Goal: Task Accomplishment & Management: Manage account settings

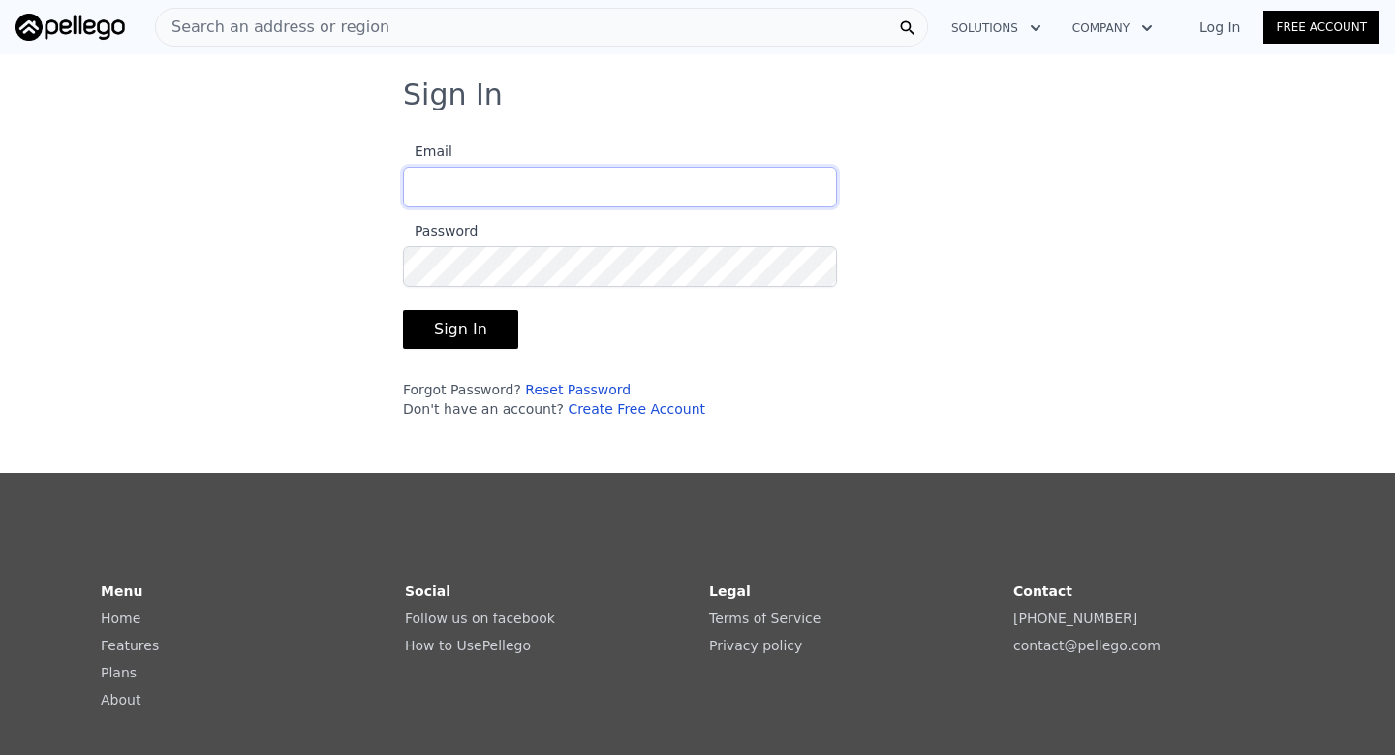
type input "[EMAIL_ADDRESS][DOMAIN_NAME]"
click at [488, 327] on button "Sign In" at bounding box center [460, 329] width 115 height 39
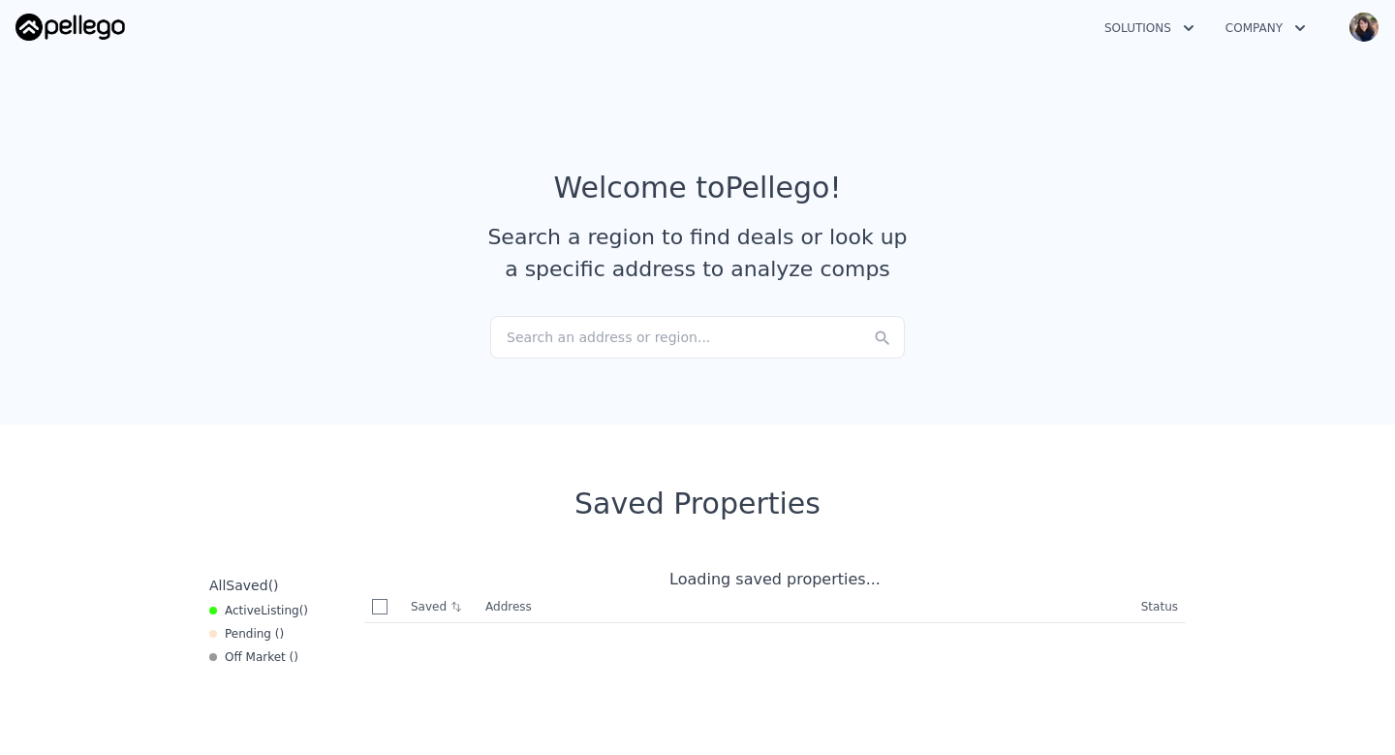
checkbox input "true"
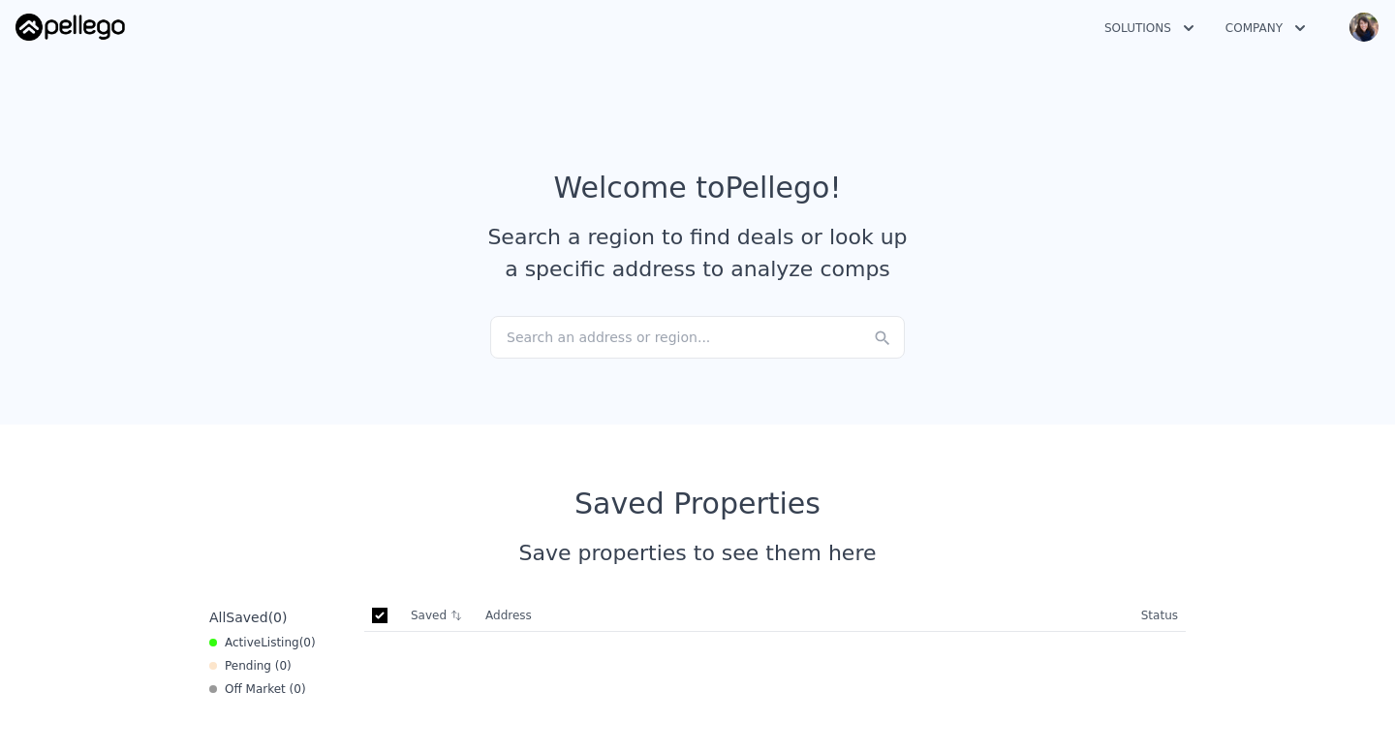
click at [1369, 26] on img "button" at bounding box center [1363, 27] width 31 height 31
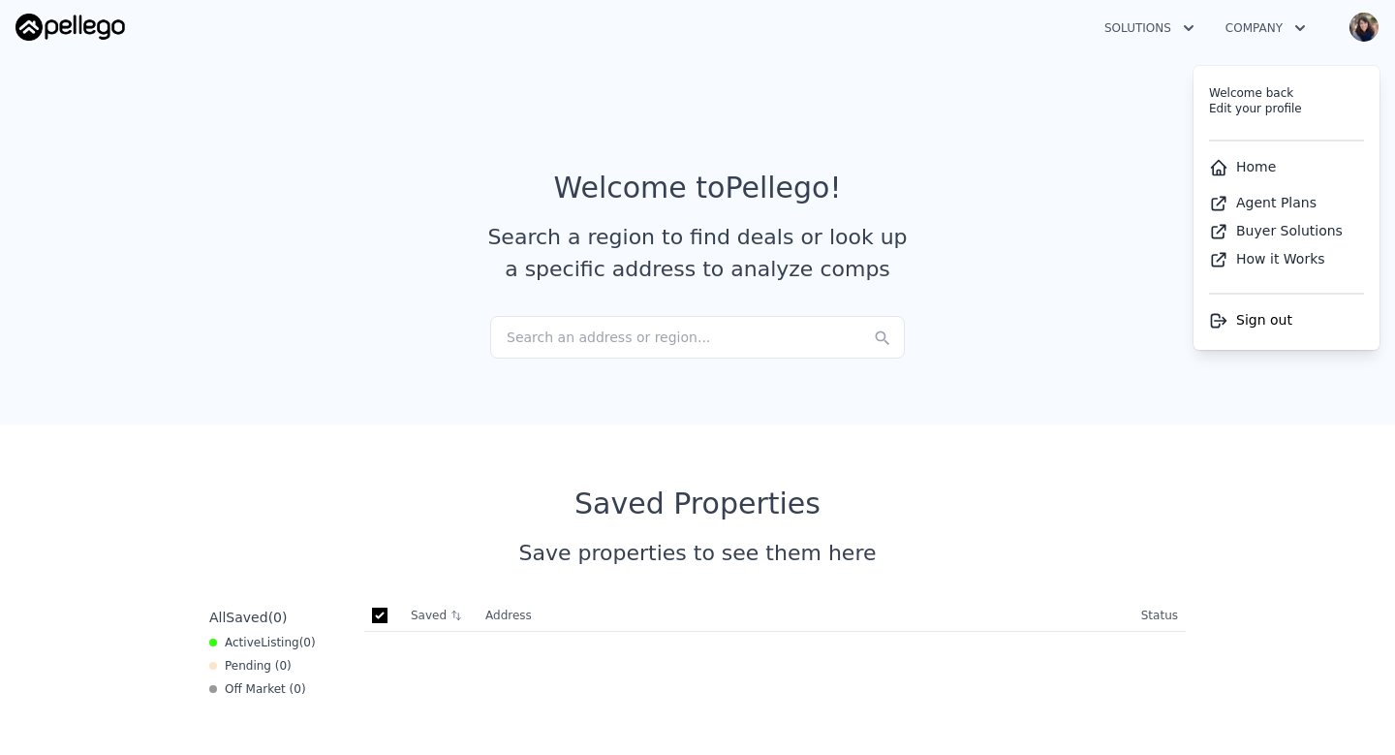
click at [1248, 104] on link "Edit your profile" at bounding box center [1255, 109] width 93 height 14
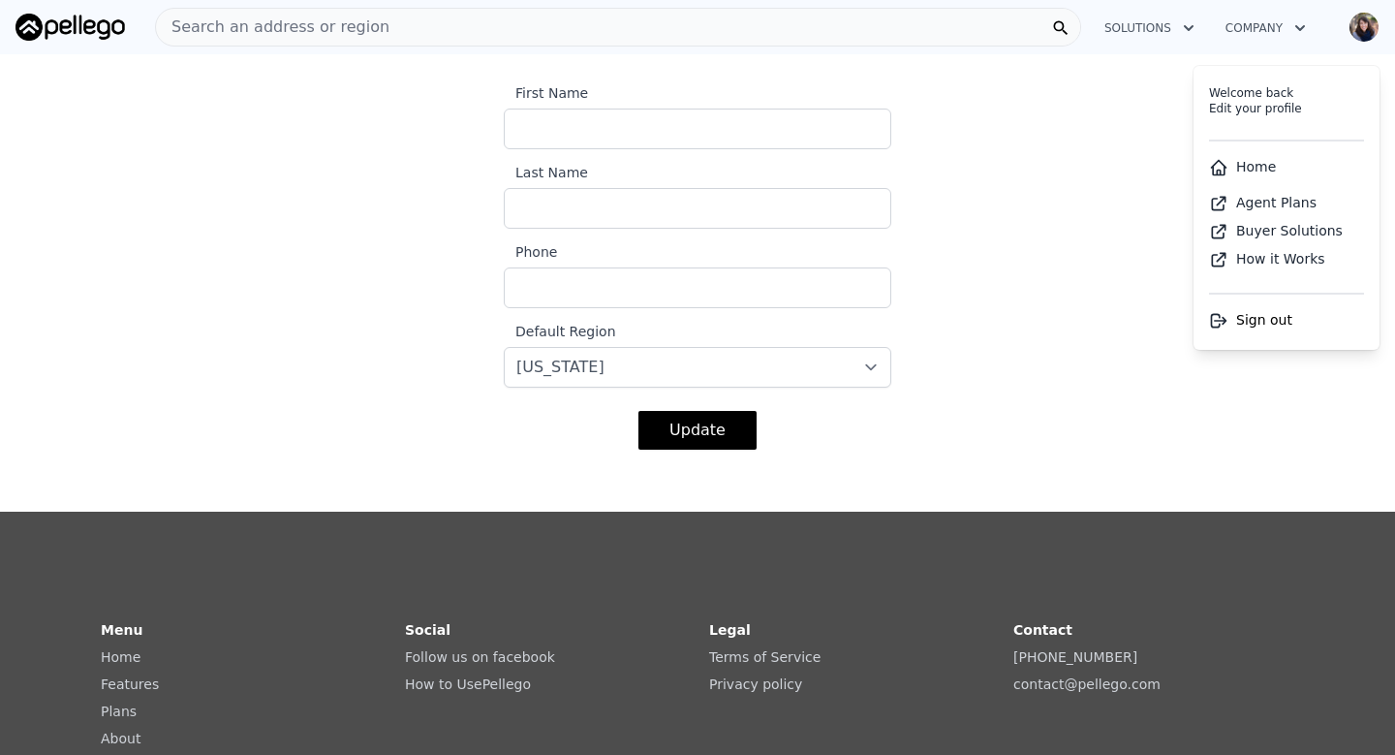
scroll to position [431, 0]
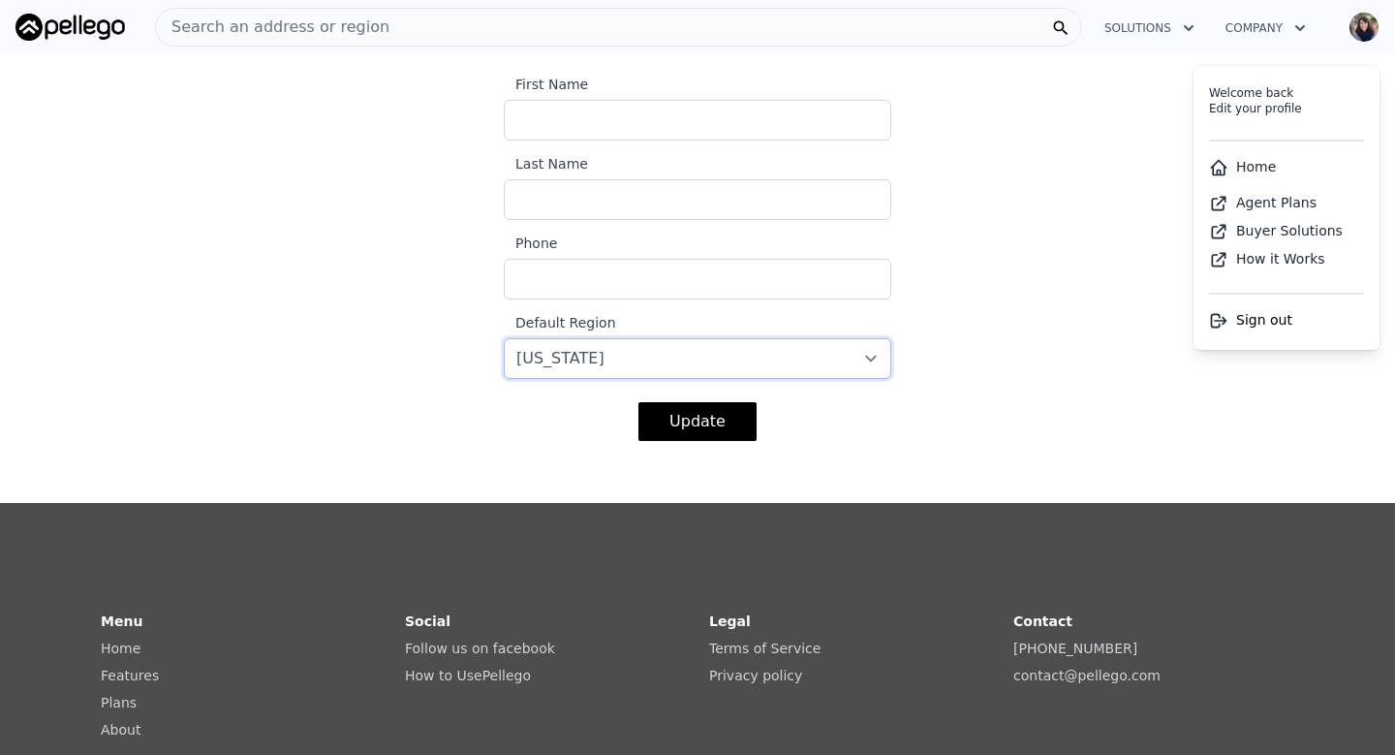
click at [861, 358] on select "-- select -- [US_STATE] [US_STATE] [US_STATE] [US_STATE] [US_STATE] [US_STATE]" at bounding box center [697, 358] width 387 height 41
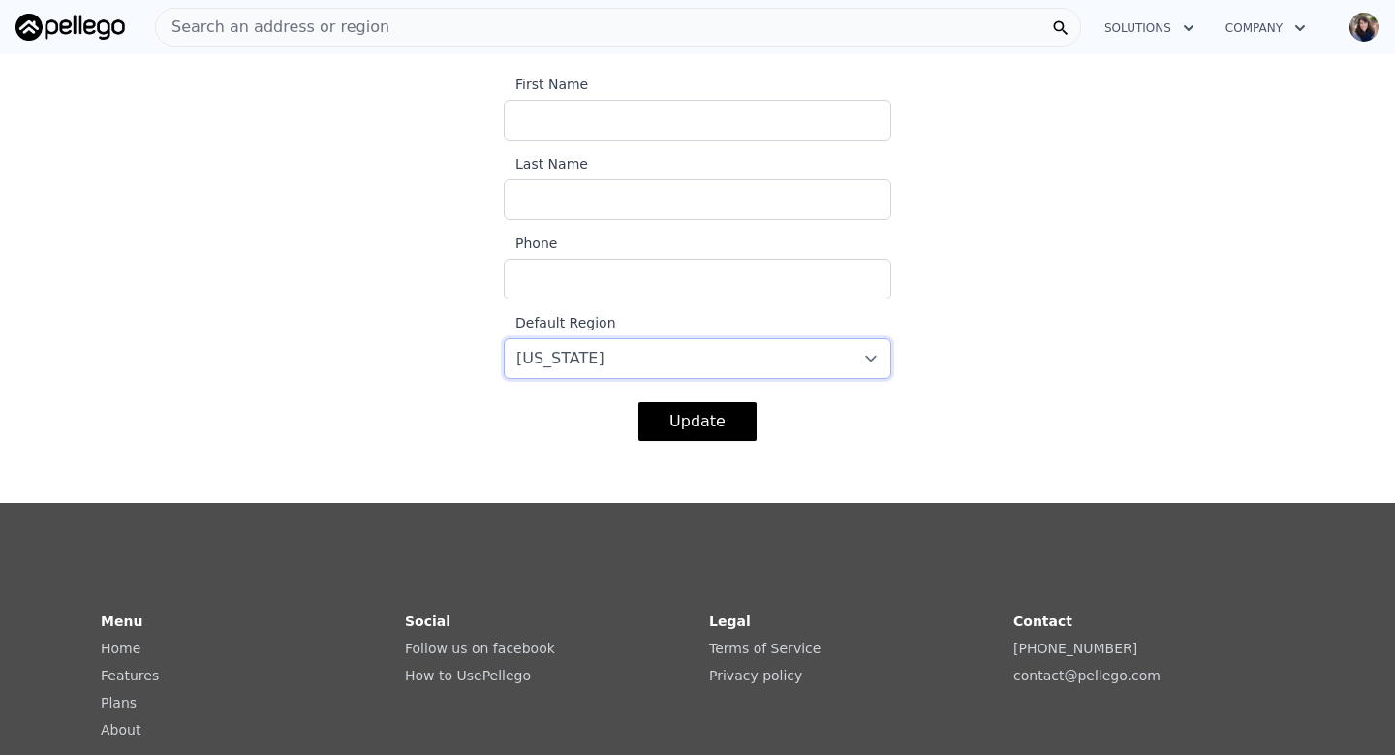
select select "6"
click at [504, 338] on select "-- select -- [US_STATE] [US_STATE] [US_STATE] [US_STATE] [US_STATE] [US_STATE]" at bounding box center [697, 358] width 387 height 41
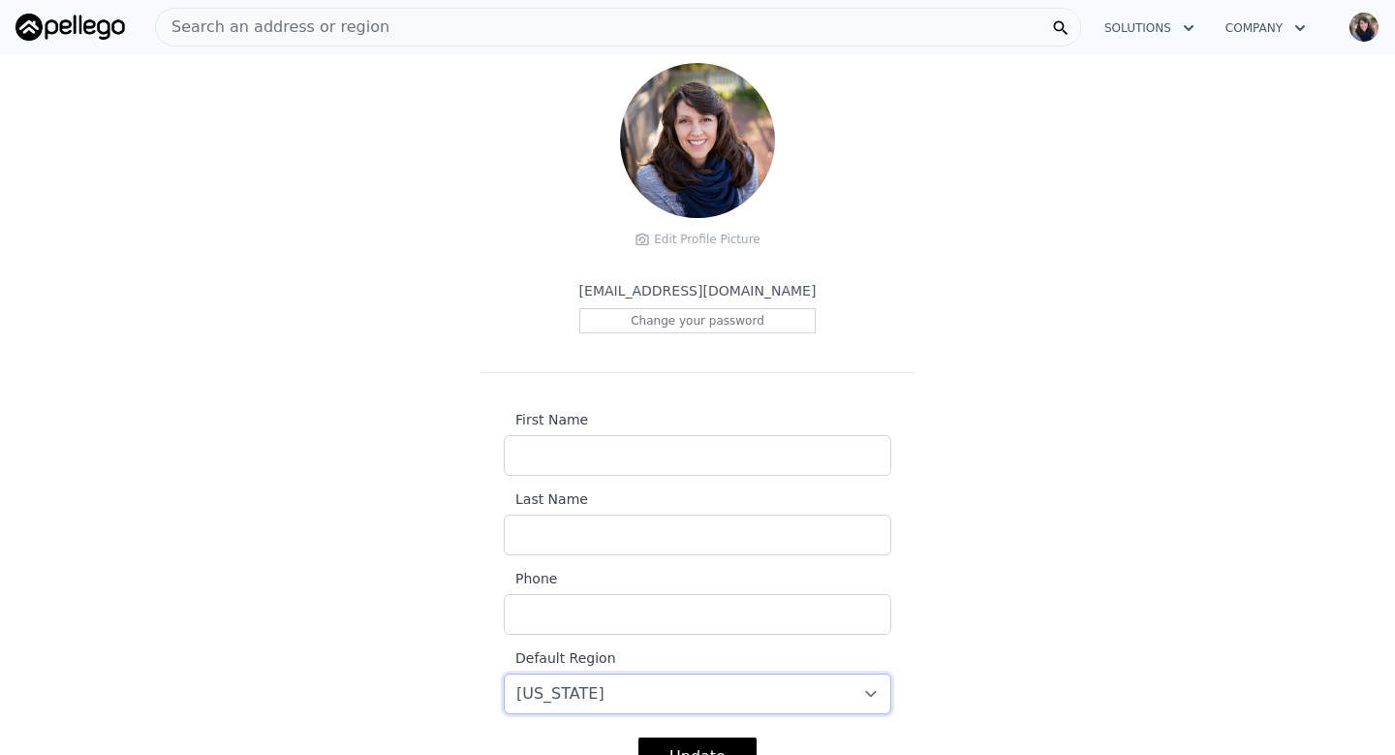
scroll to position [0, 0]
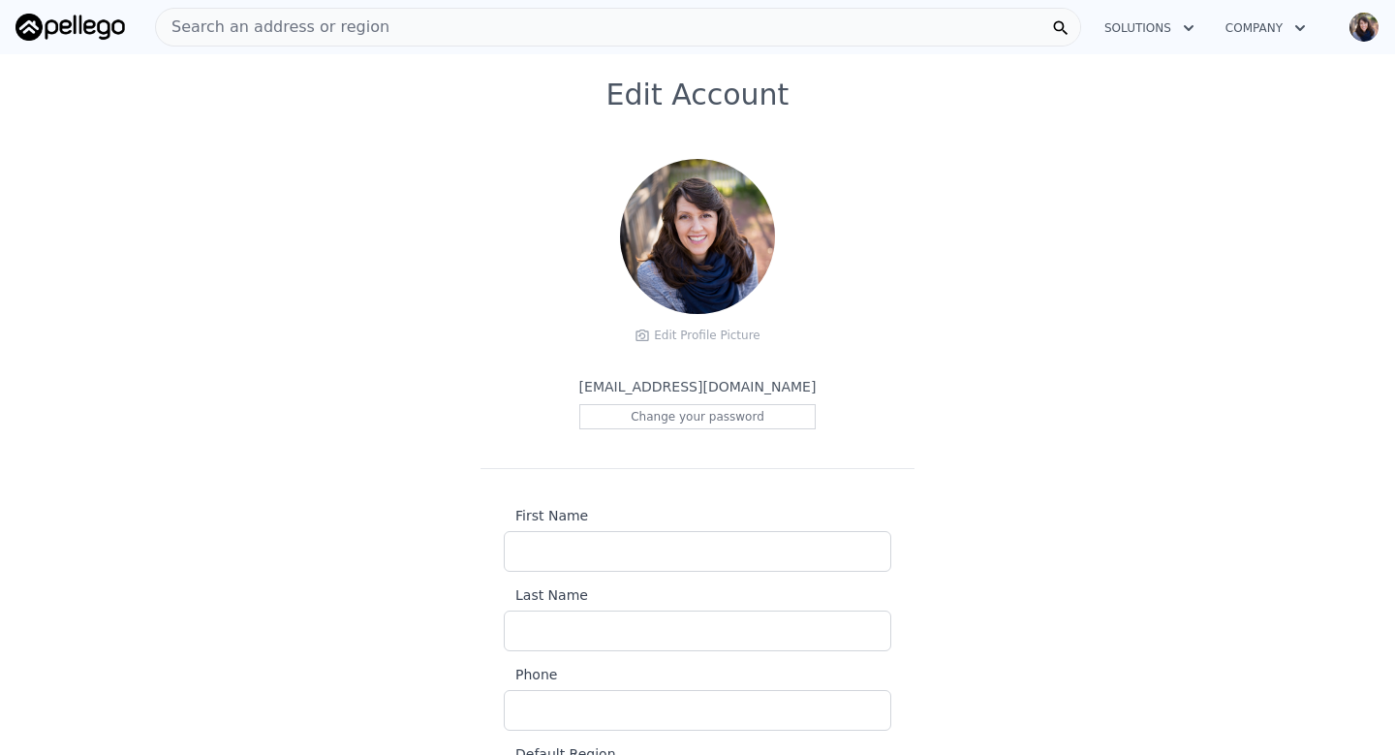
click at [1179, 26] on icon "button" at bounding box center [1188, 27] width 19 height 23
click at [1281, 18] on button "Company" at bounding box center [1265, 28] width 111 height 35
click at [1365, 28] on img "button" at bounding box center [1363, 27] width 31 height 31
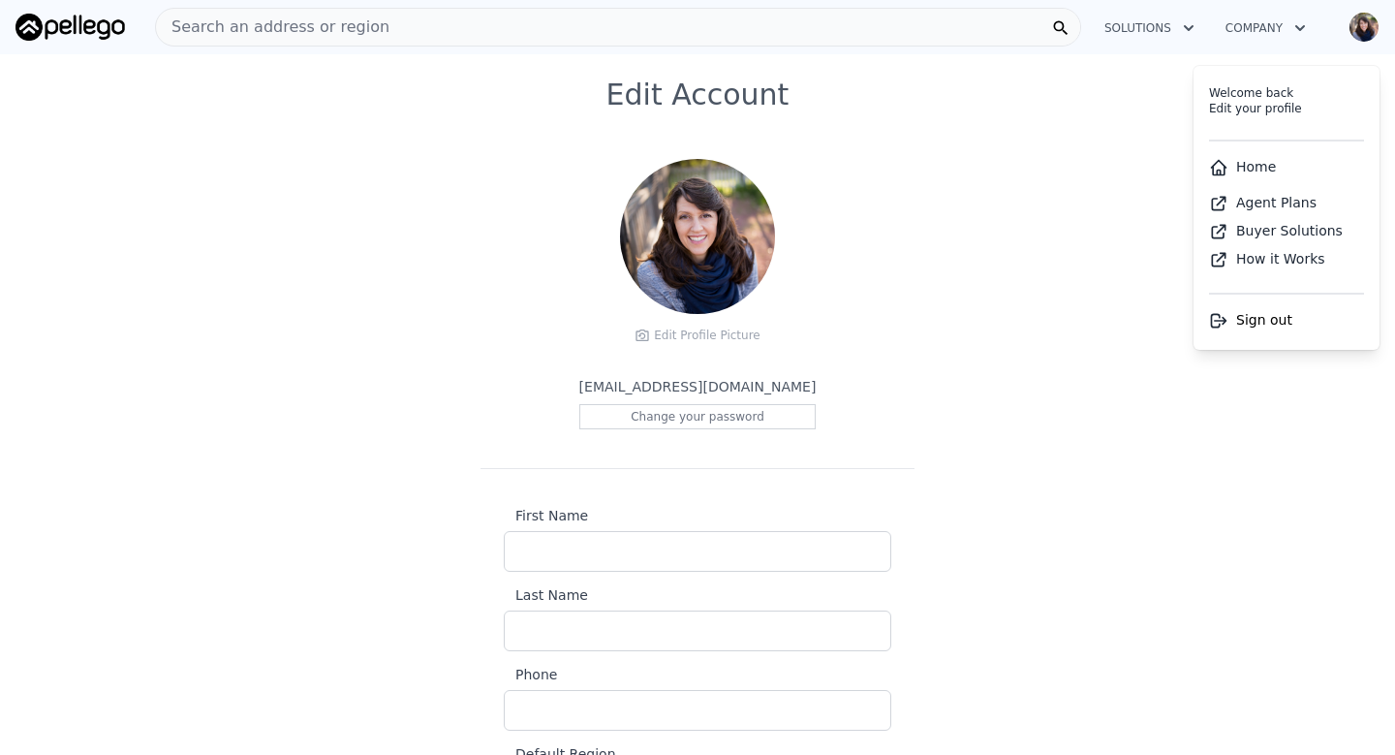
click at [1235, 108] on link "Edit your profile" at bounding box center [1255, 109] width 93 height 14
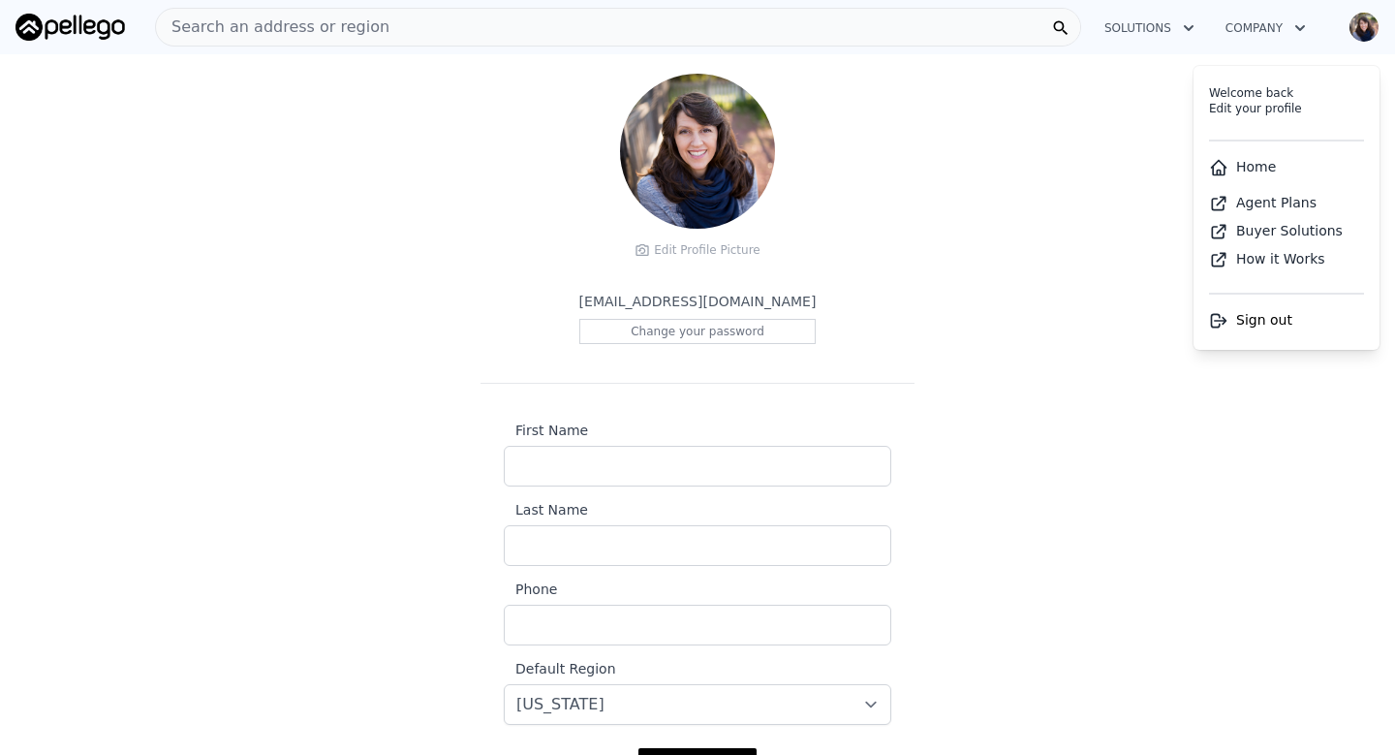
scroll to position [84, 0]
click at [762, 300] on p "[EMAIL_ADDRESS][DOMAIN_NAME]" at bounding box center [697, 302] width 237 height 19
